Goal: Transaction & Acquisition: Purchase product/service

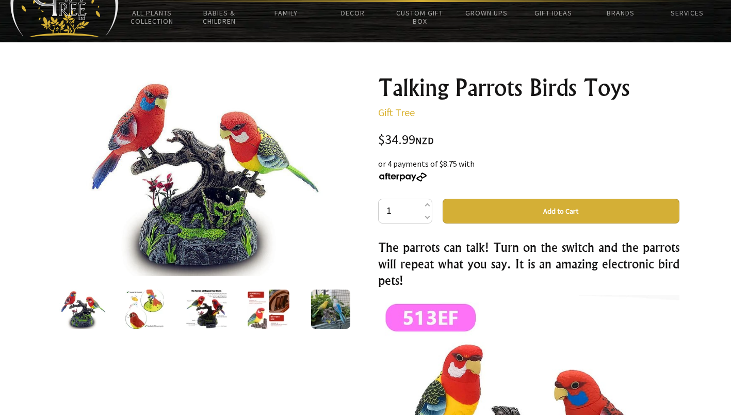
scroll to position [59, 0]
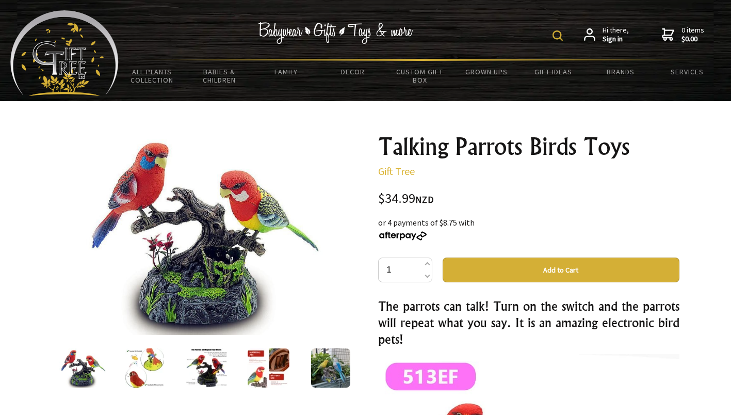
click at [563, 40] on img at bounding box center [557, 35] width 10 height 10
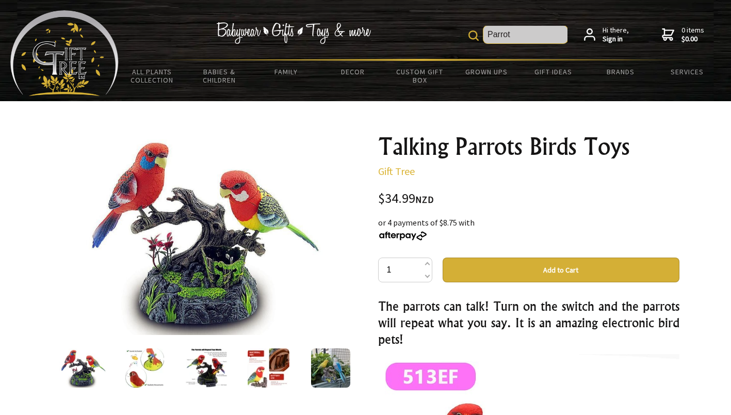
type input "Parrot"
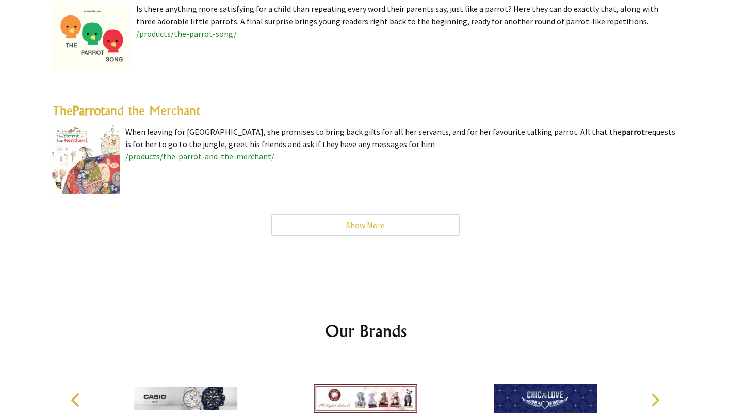
scroll to position [3279, 0]
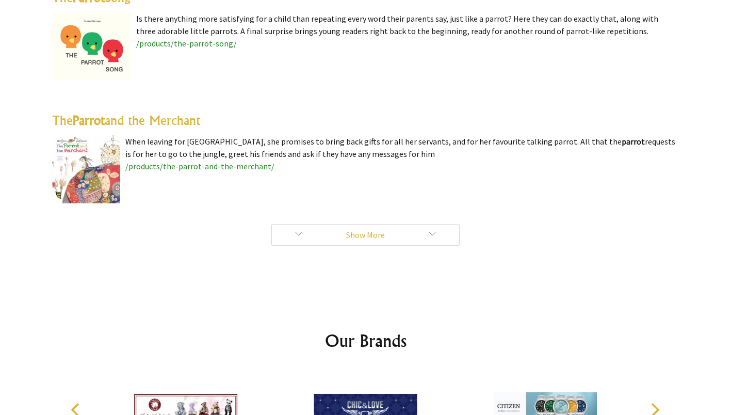
click at [435, 224] on link "Show More" at bounding box center [365, 235] width 188 height 22
